Goal: Transaction & Acquisition: Download file/media

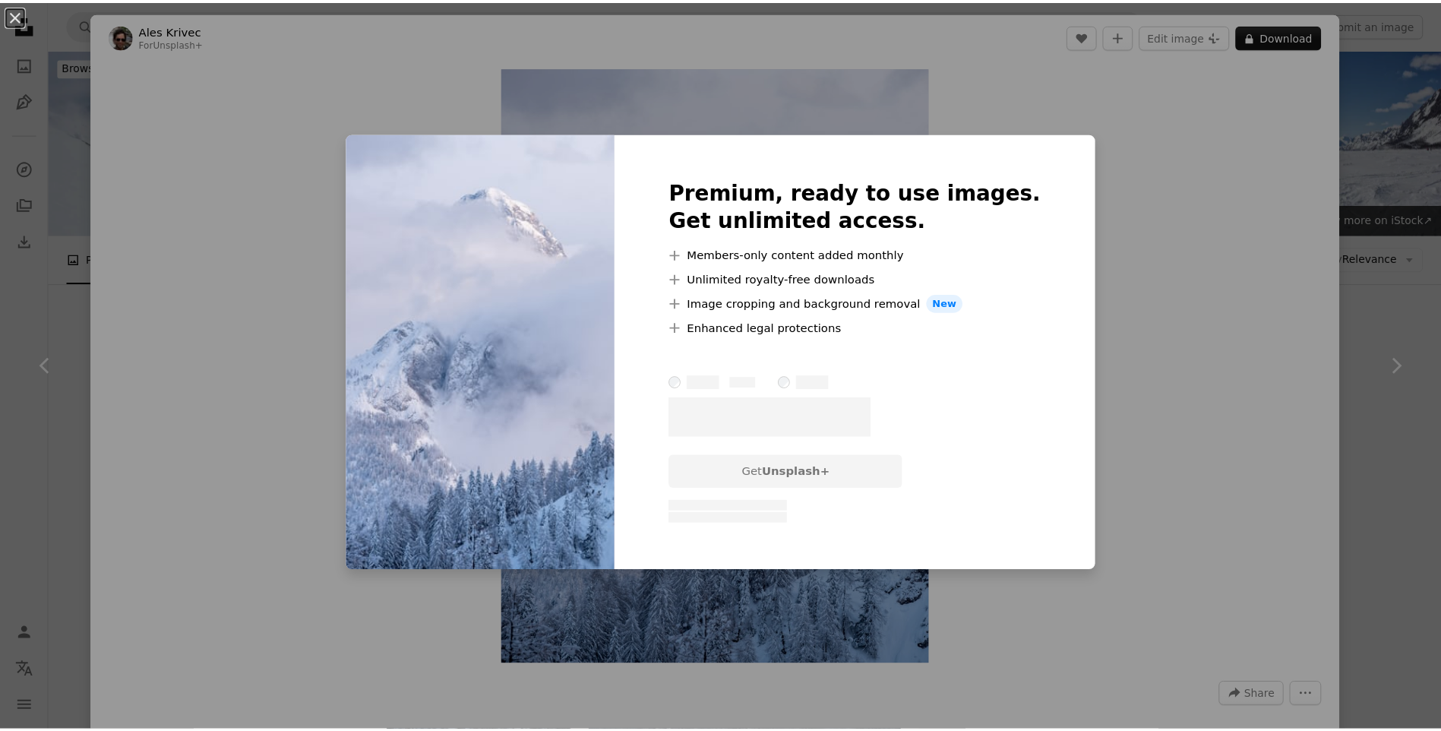
scroll to position [1672, 0]
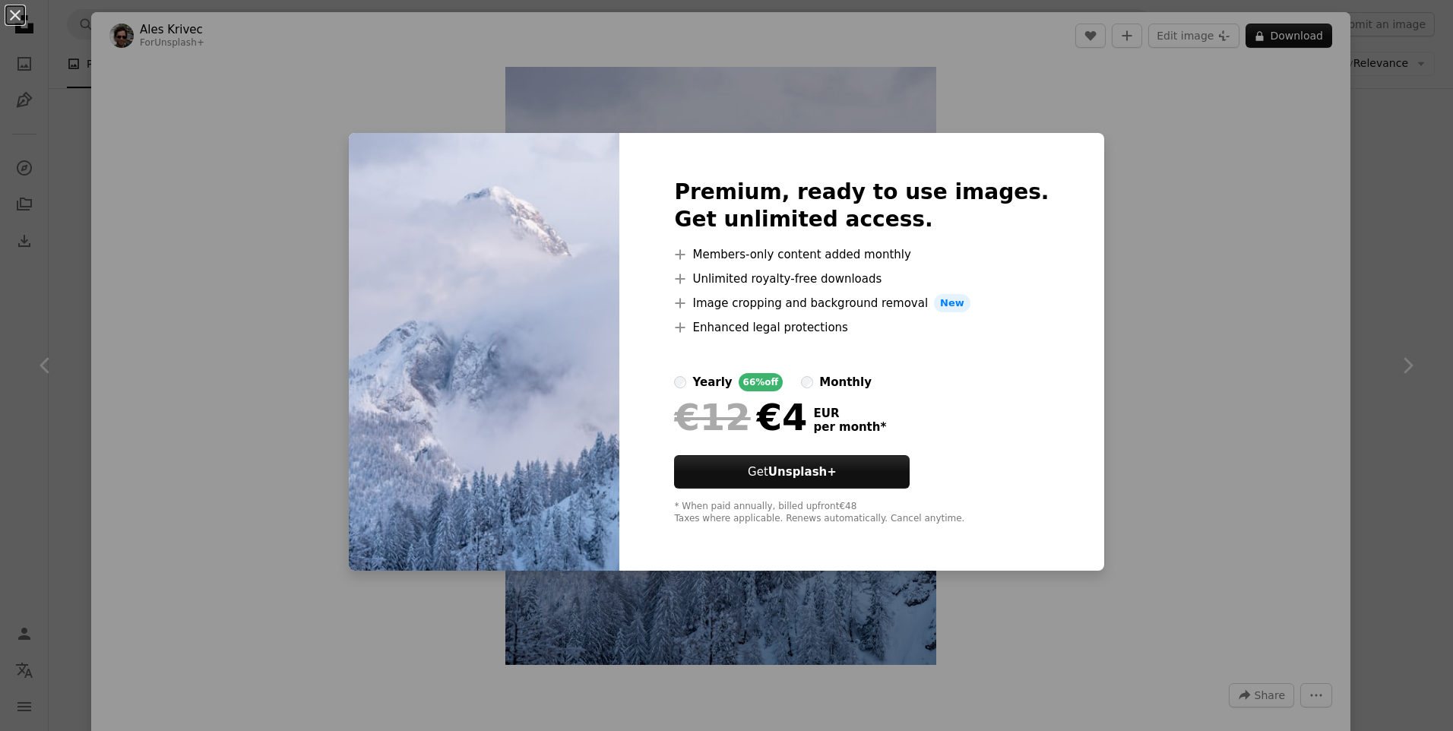
click at [920, 101] on div "An X shape Premium, ready to use images. Get unlimited access. A plus sign Memb…" at bounding box center [726, 365] width 1453 height 731
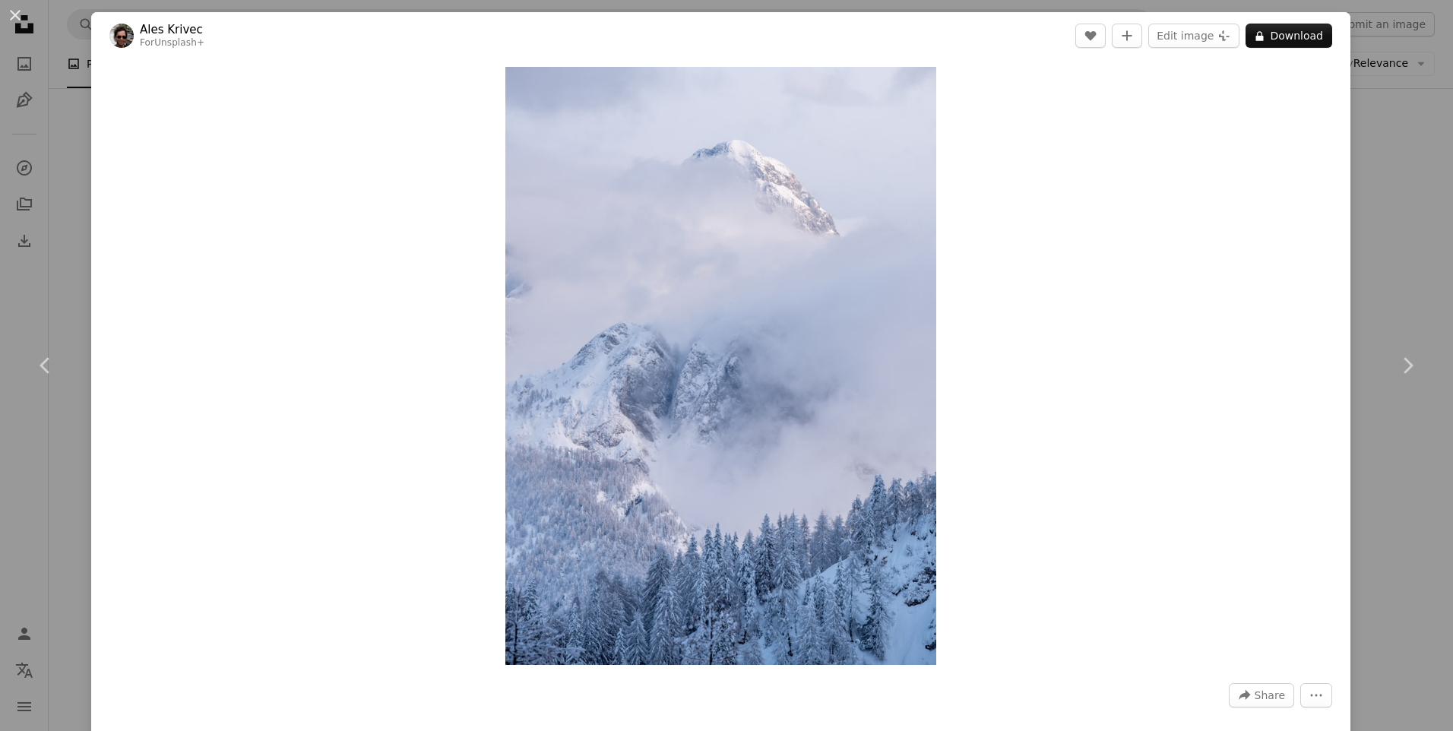
click at [1383, 243] on div "An X shape Chevron left Chevron right Ales Krivec For Unsplash+ A heart A plus …" at bounding box center [726, 365] width 1453 height 731
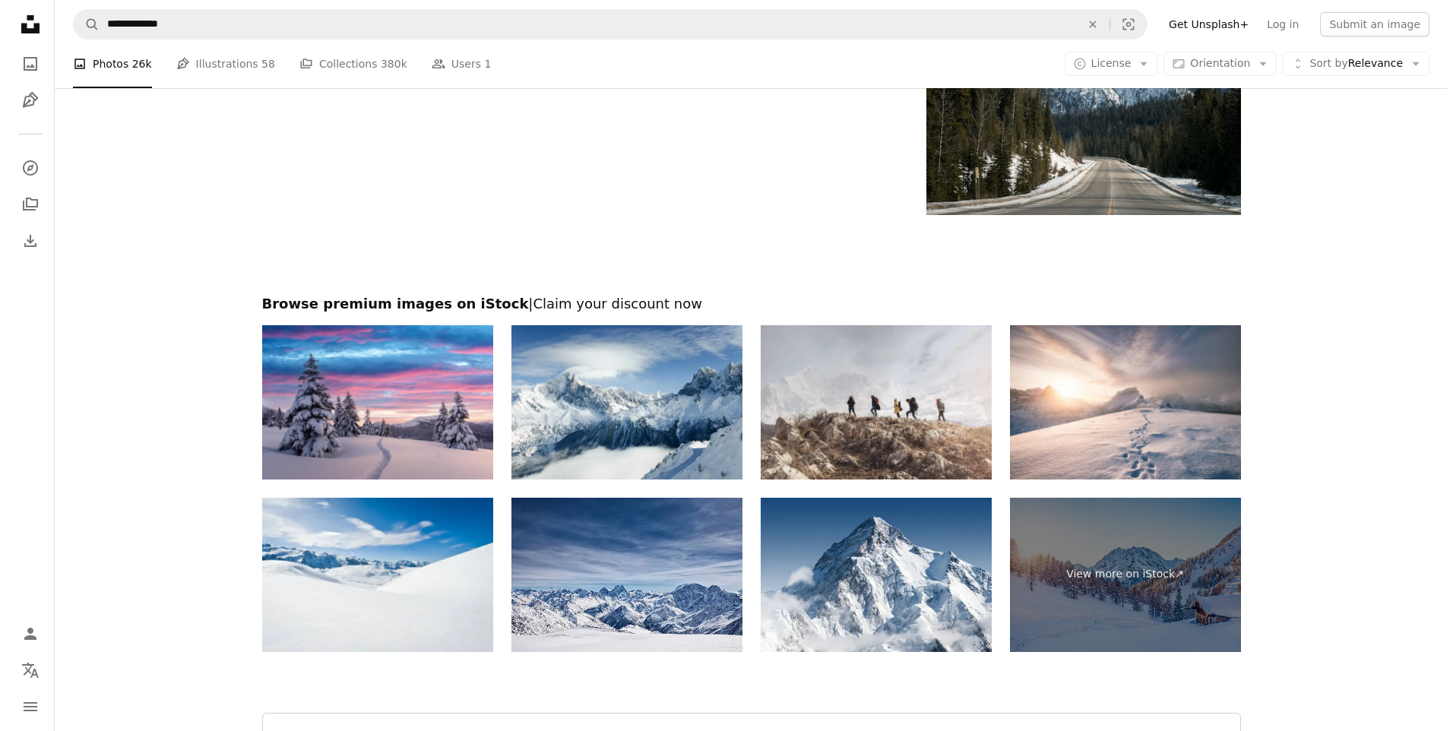
scroll to position [2052, 0]
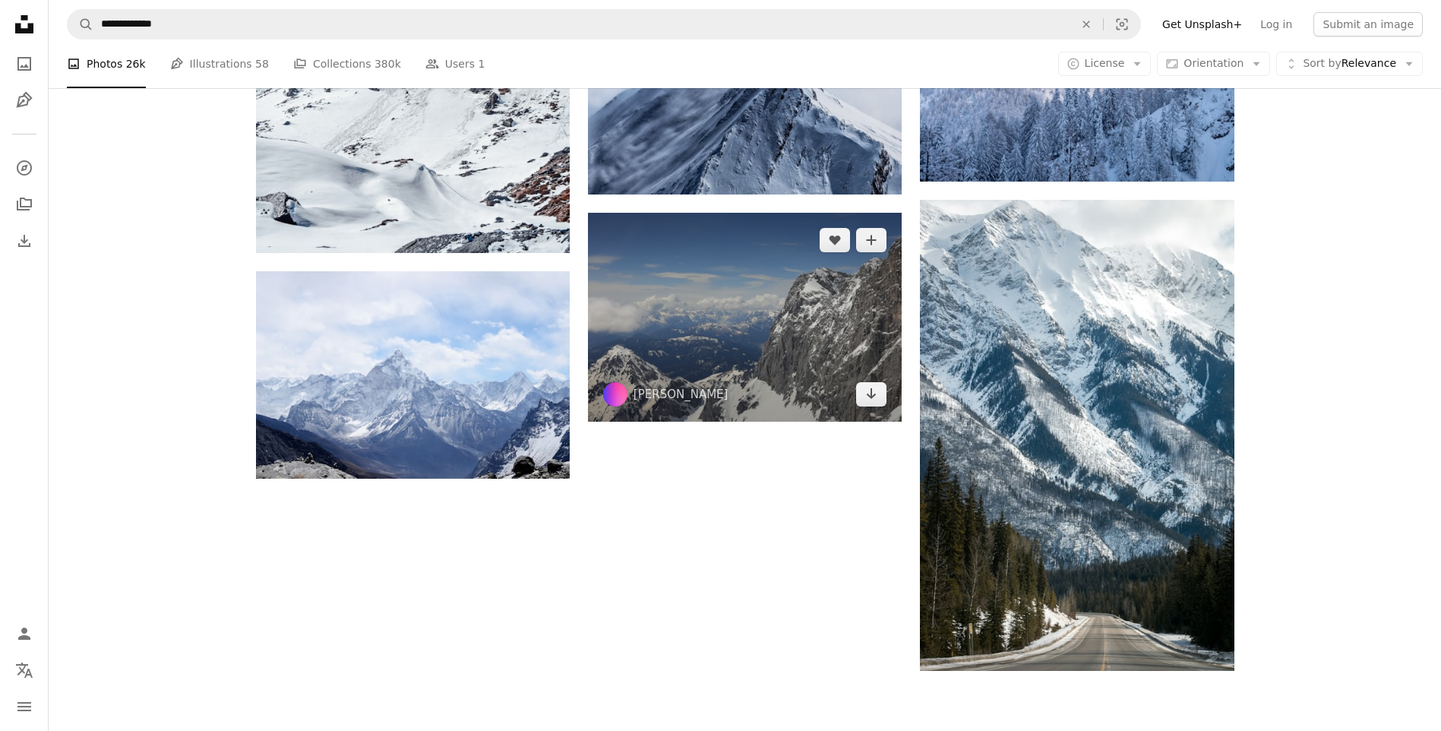
click at [827, 261] on img at bounding box center [745, 317] width 314 height 209
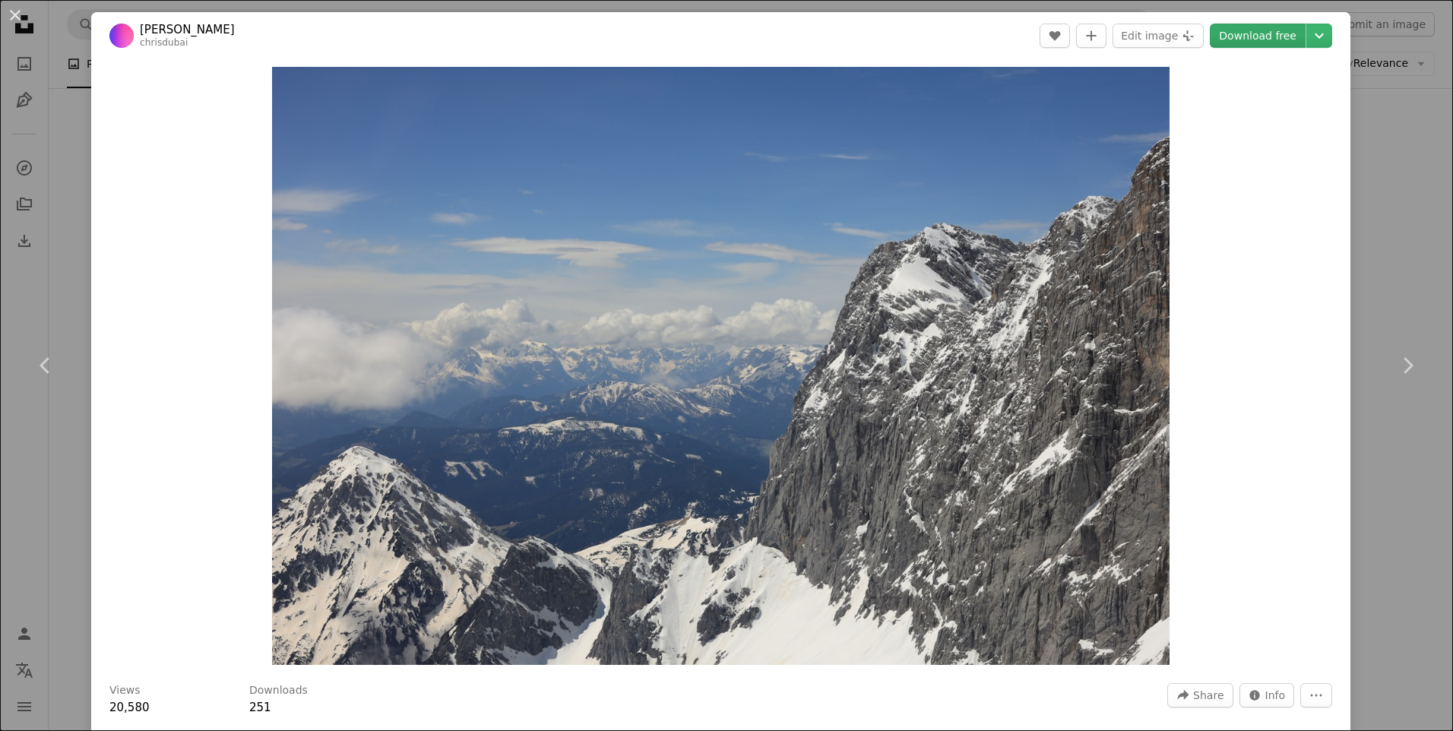
click at [1259, 42] on link "Download free" at bounding box center [1258, 36] width 96 height 24
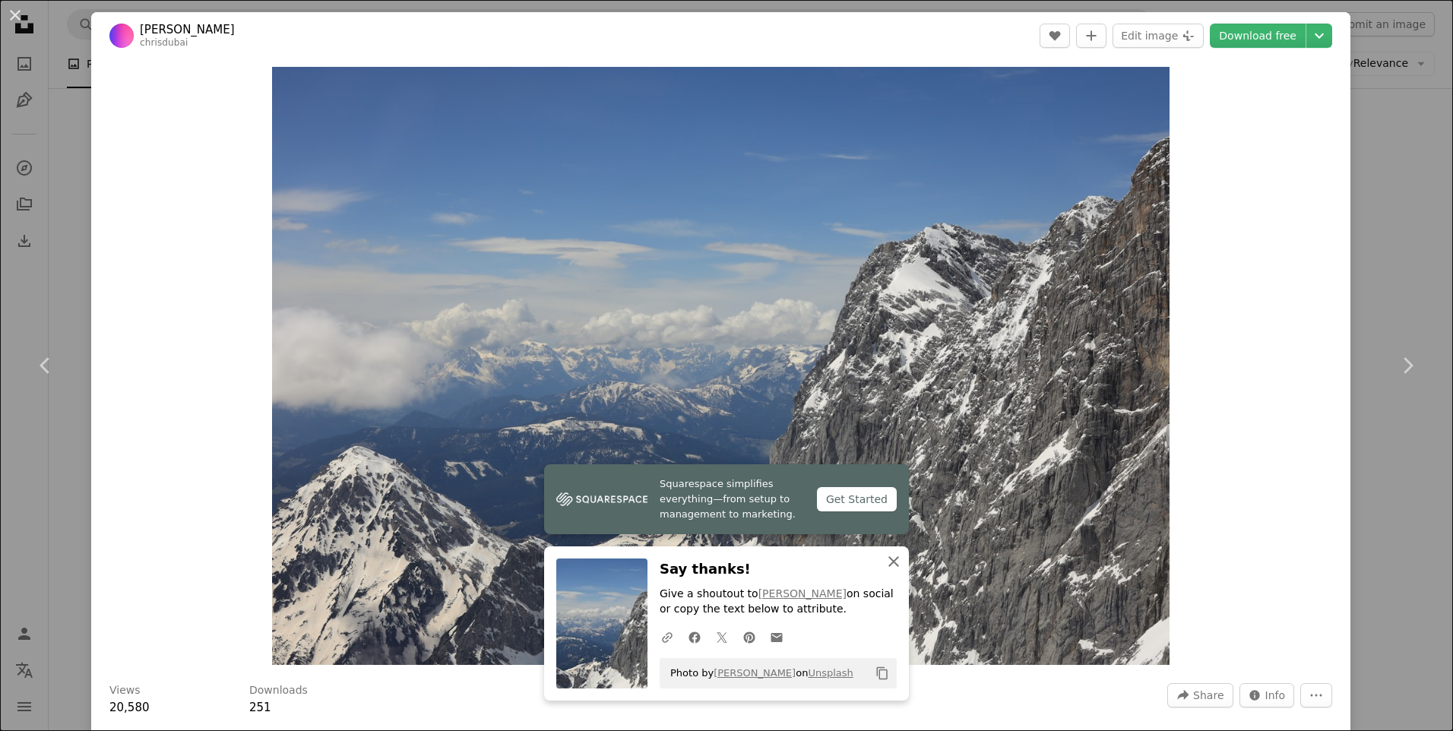
click at [891, 560] on icon "An X shape" at bounding box center [893, 561] width 18 height 18
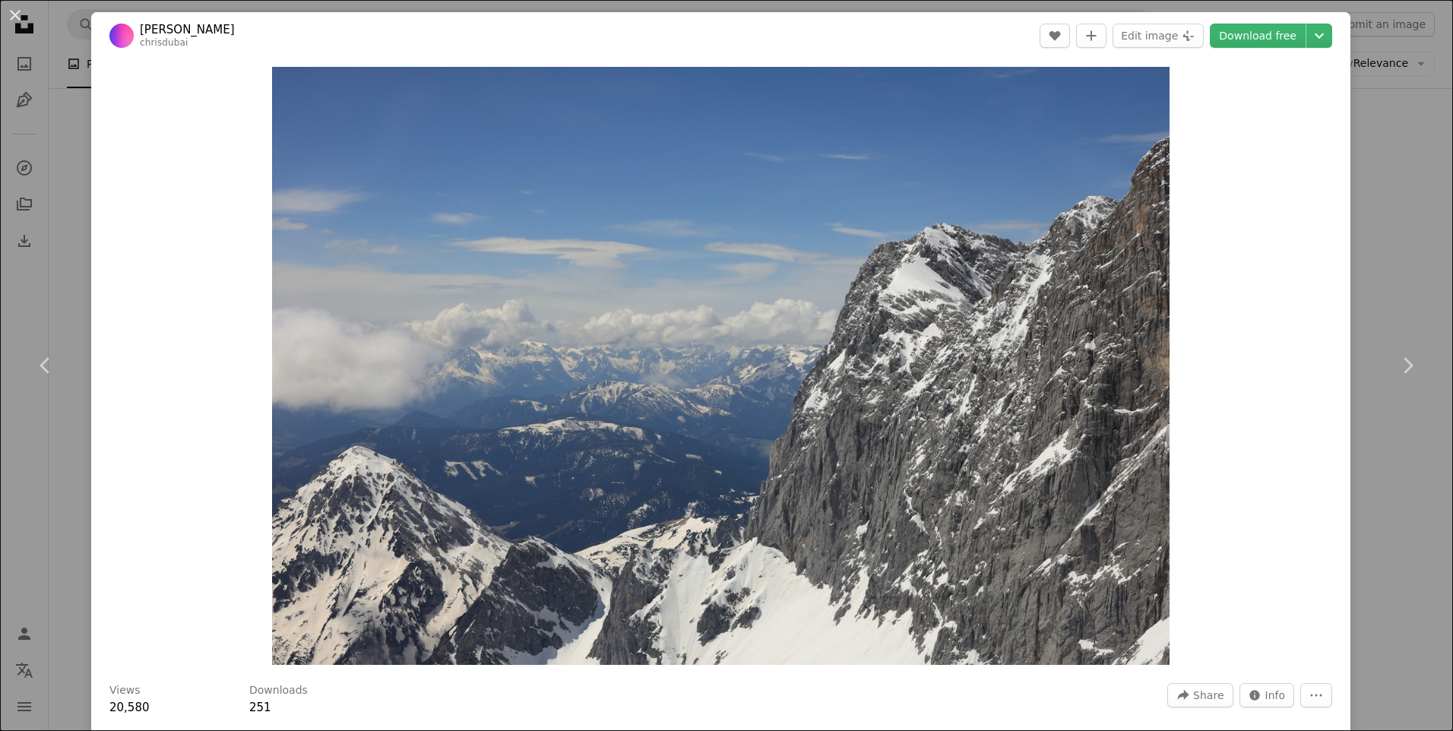
click at [1011, 46] on header "[PERSON_NAME] A heart A plus sign Edit image Plus sign for Unsplash+ Download f…" at bounding box center [720, 35] width 1259 height 47
click at [1310, 38] on icon "Chevron down" at bounding box center [1319, 36] width 24 height 18
click at [1230, 132] on span "( 2400 x 1600 )" at bounding box center [1252, 128] width 75 height 12
